Goal: Task Accomplishment & Management: Use online tool/utility

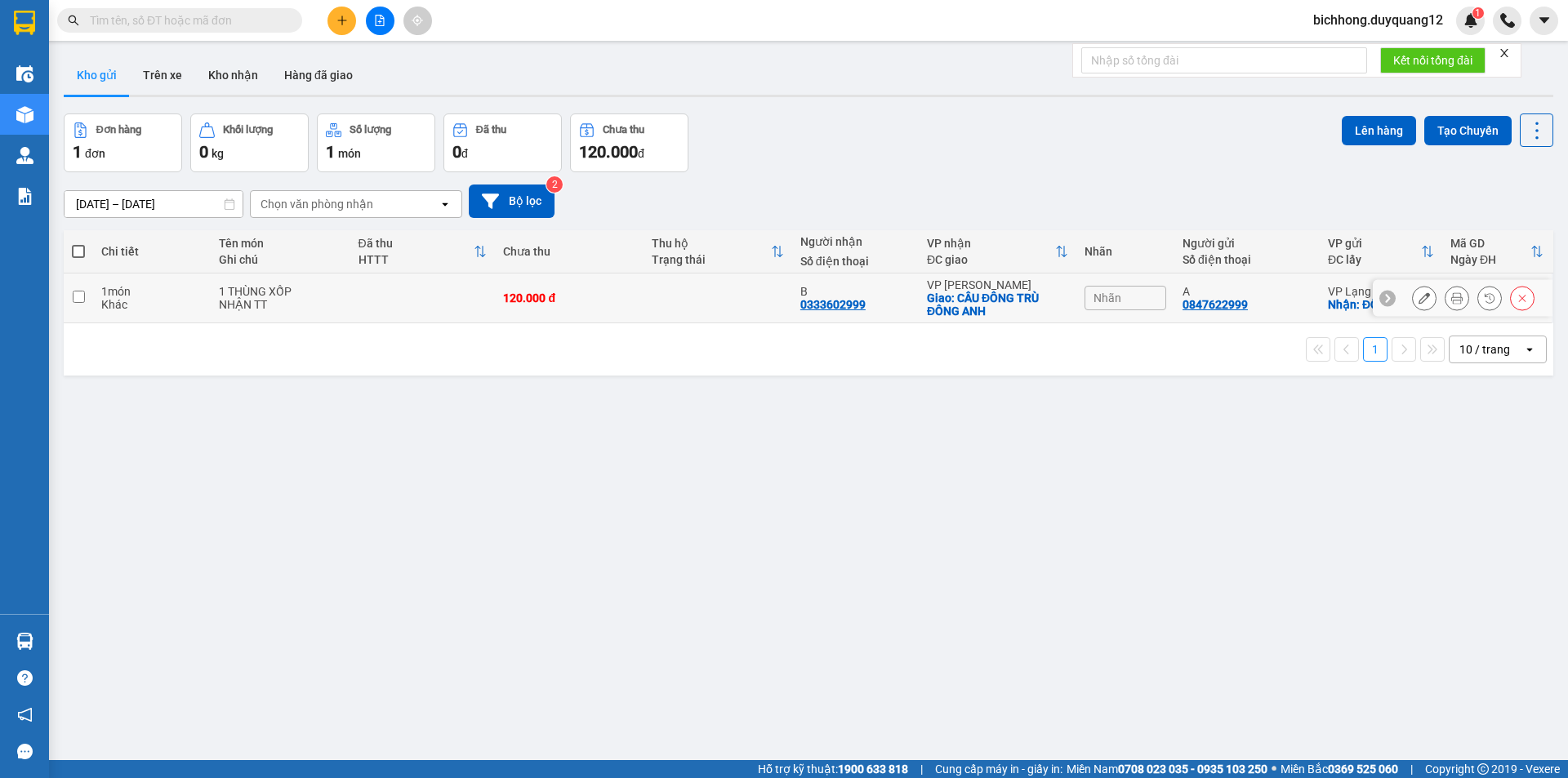
click at [81, 298] on input "checkbox" at bounding box center [79, 297] width 13 height 13
checkbox input "true"
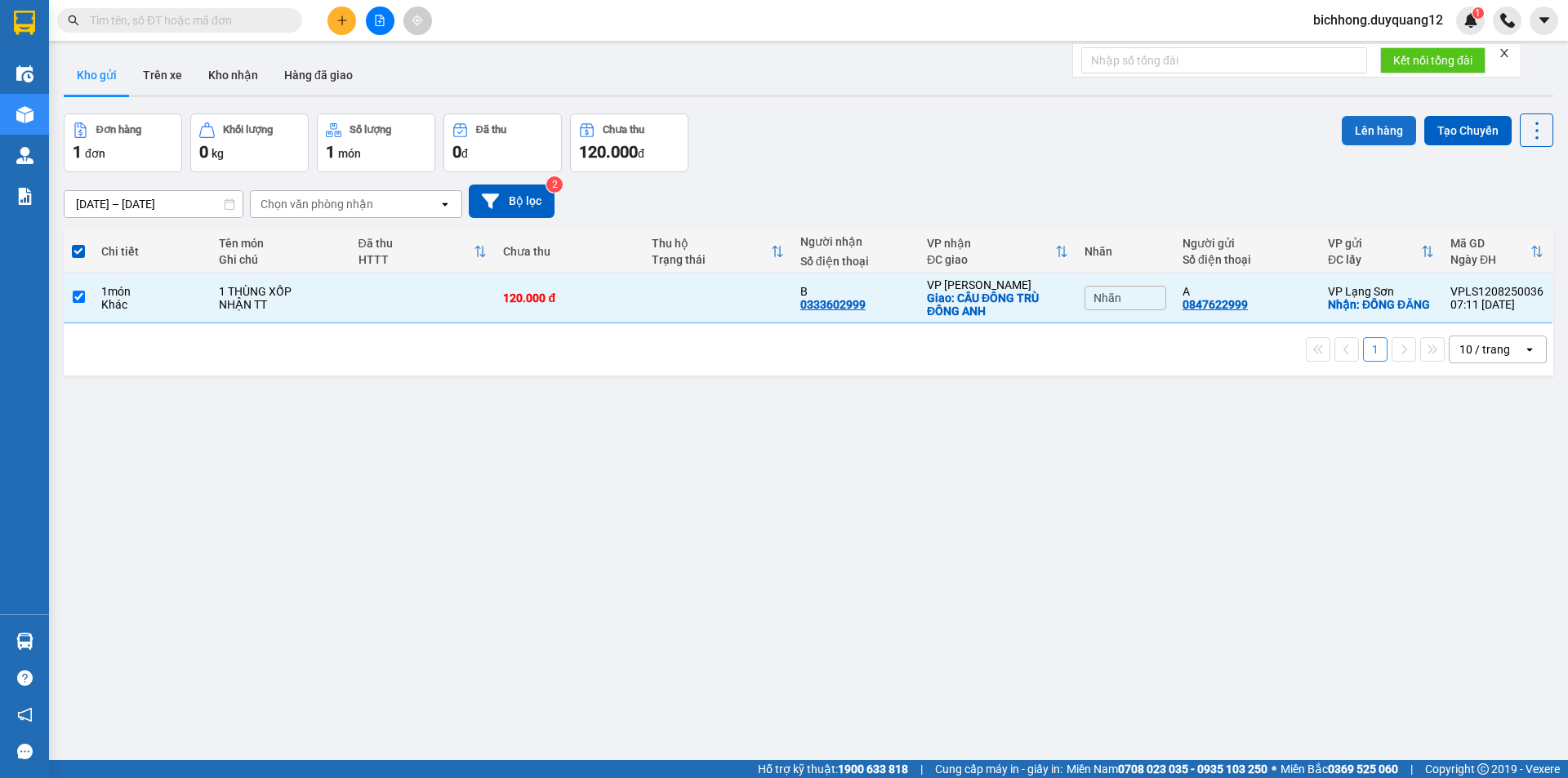
click at [1369, 130] on button "Lên hàng" at bounding box center [1378, 130] width 75 height 29
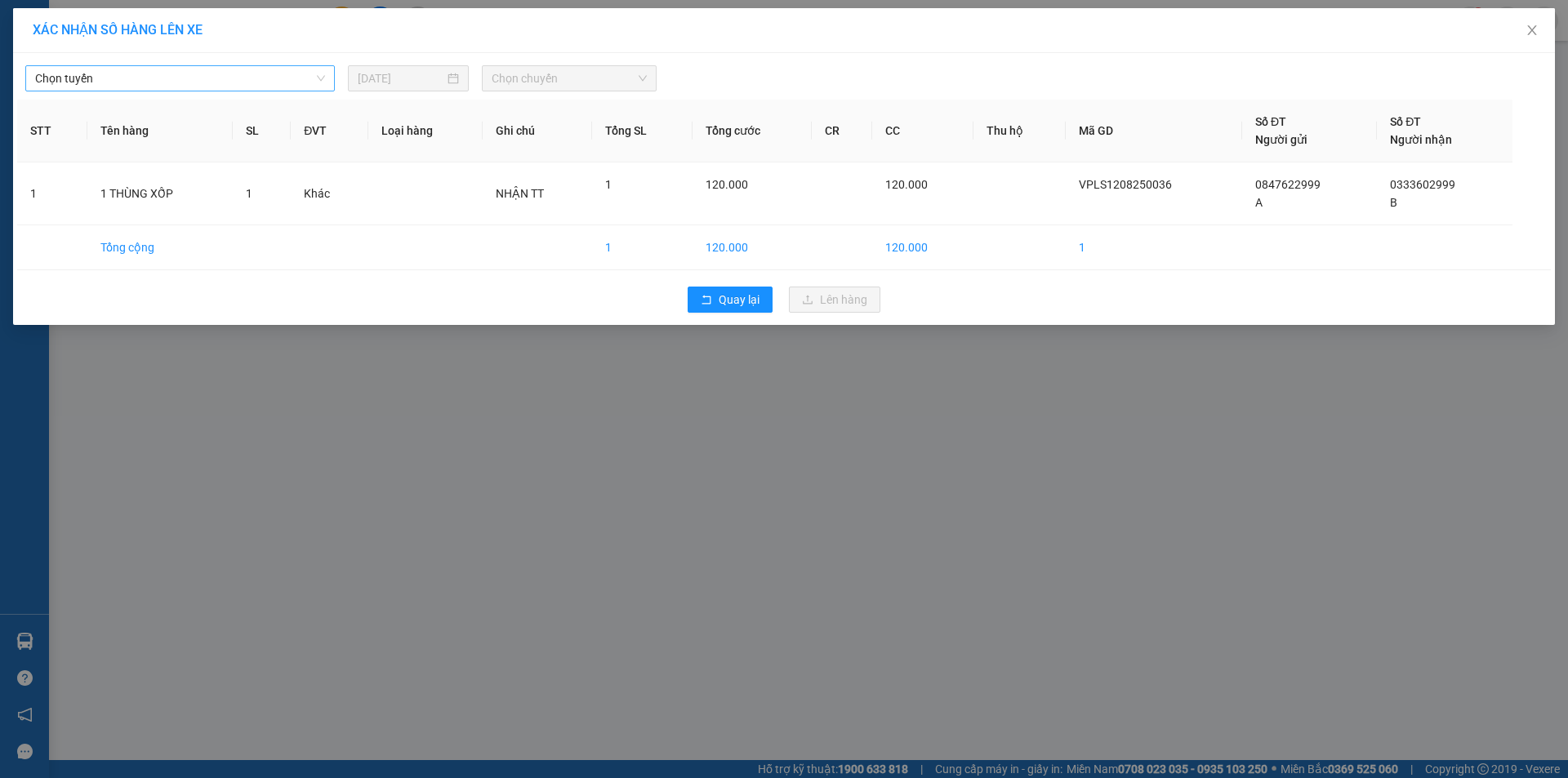
click at [251, 80] on span "Chọn tuyến" at bounding box center [180, 78] width 290 height 24
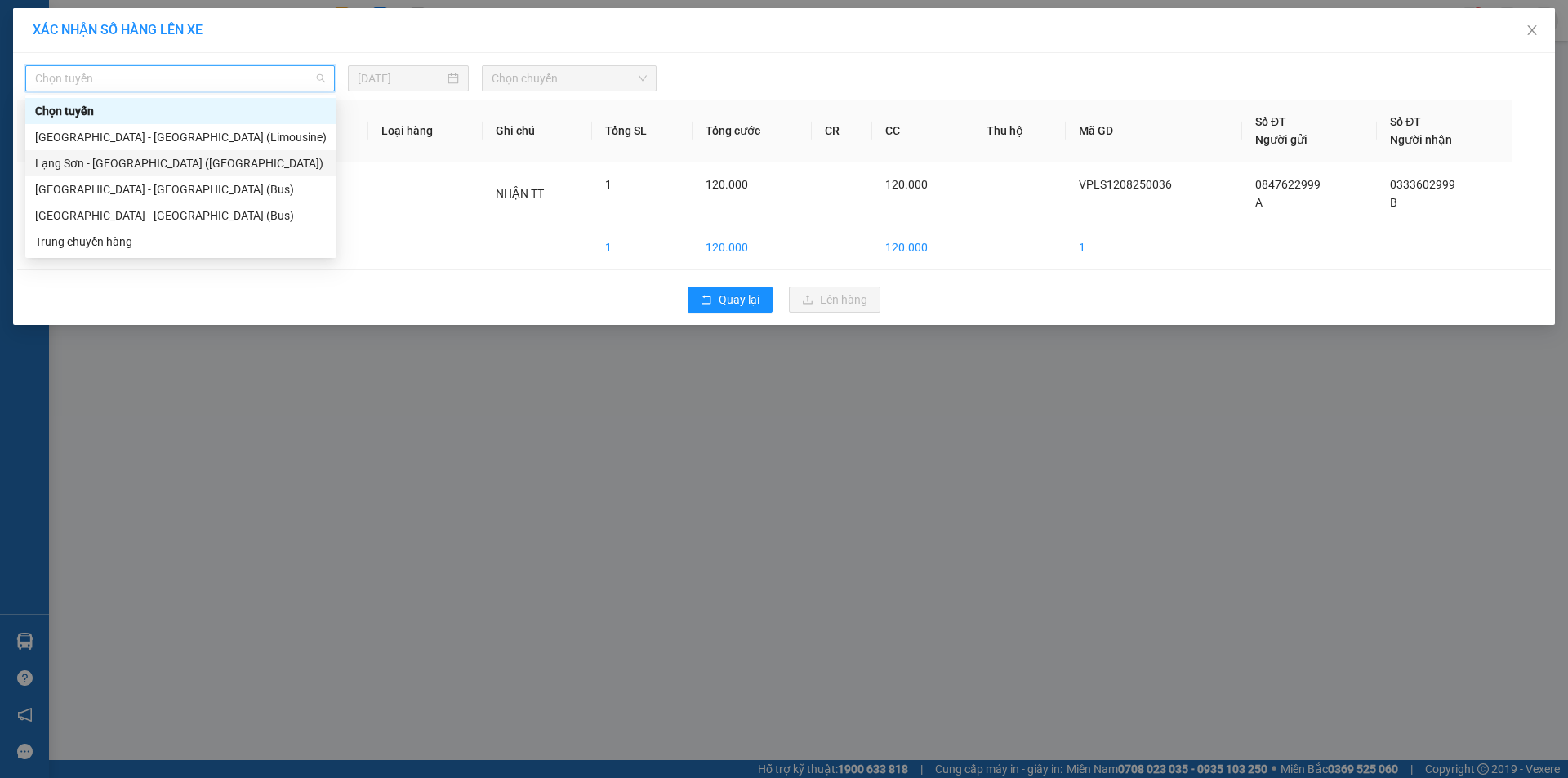
click at [152, 159] on div "Lạng Sơn - [GEOGRAPHIC_DATA] ([GEOGRAPHIC_DATA])" at bounding box center [180, 163] width 291 height 18
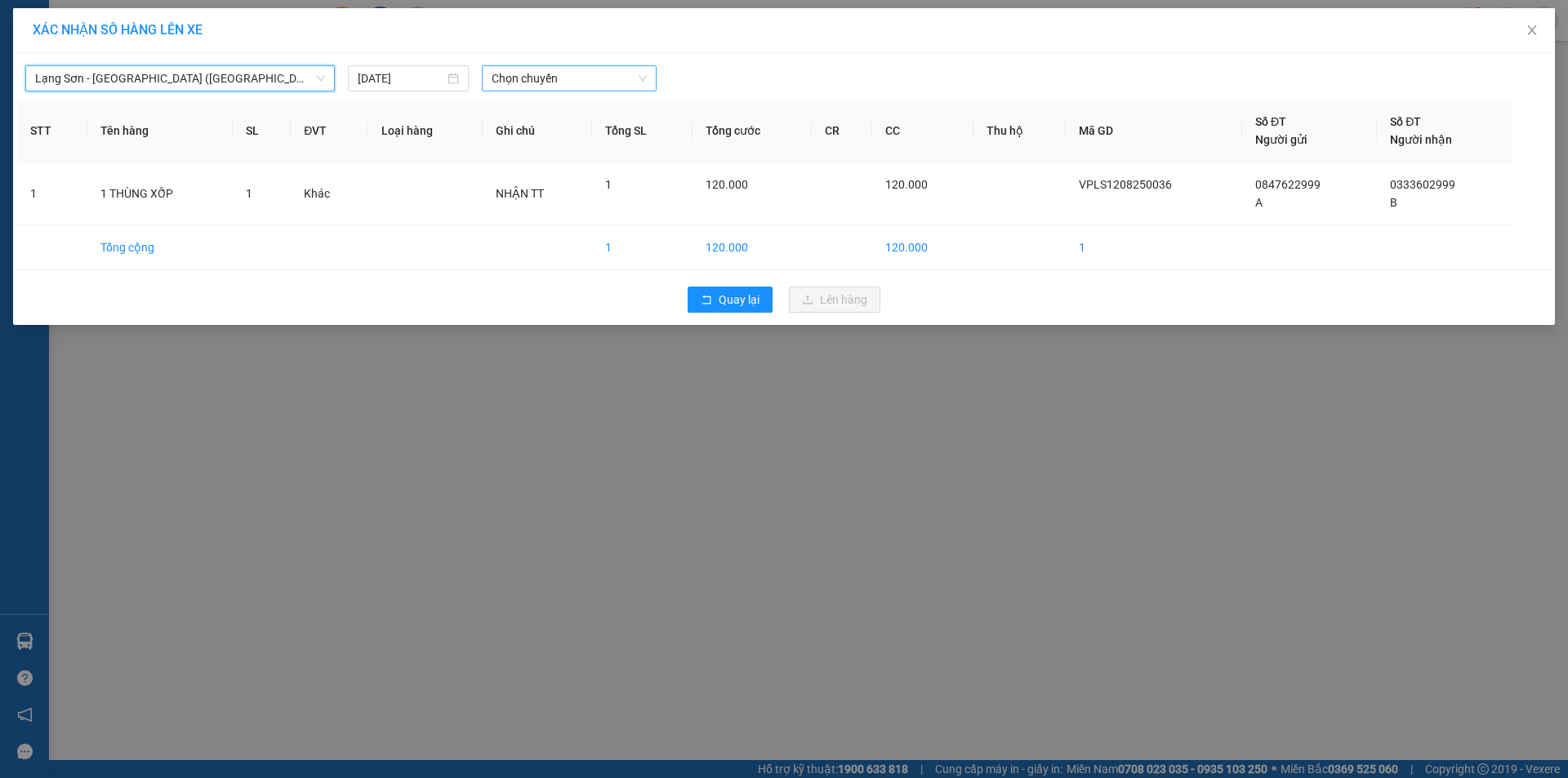
click at [550, 78] on span "Chọn chuyến" at bounding box center [570, 78] width 155 height 24
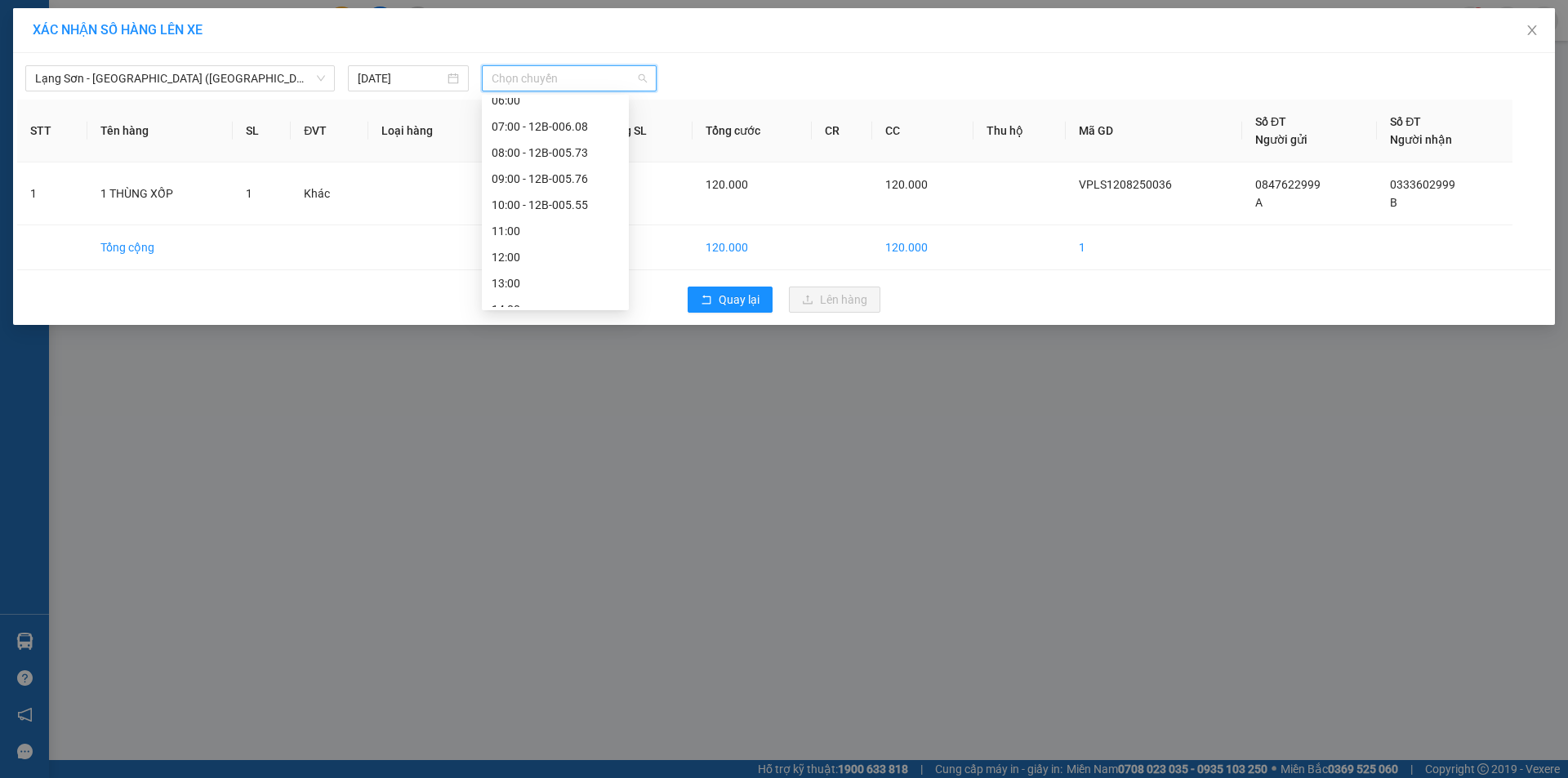
scroll to position [83, 0]
click at [564, 157] on div "08:00 - 12B-005.73" at bounding box center [555, 158] width 127 height 18
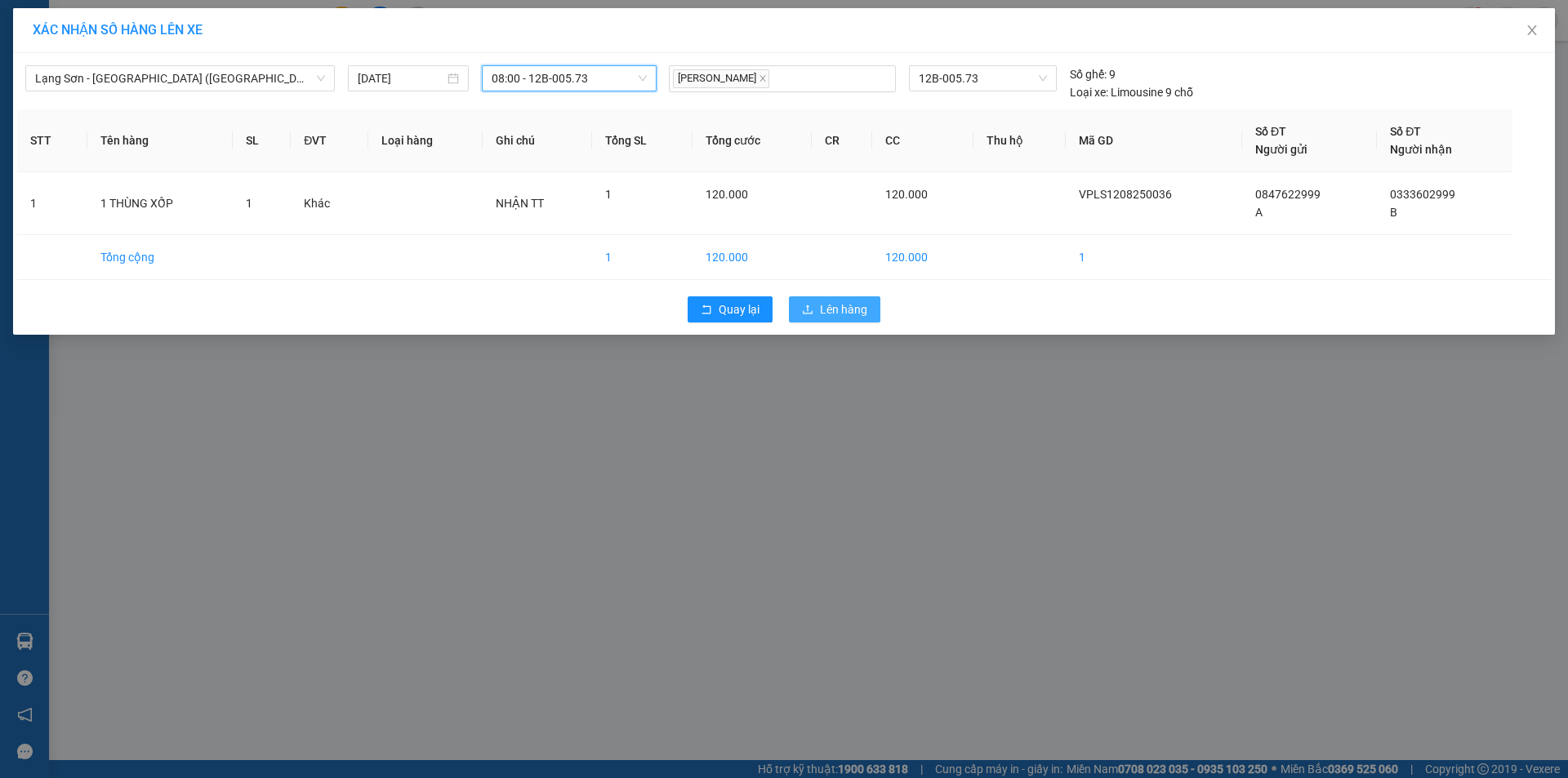
click at [821, 316] on span "Lên hàng" at bounding box center [843, 309] width 48 height 18
